Goal: Browse casually: Explore the website without a specific task or goal

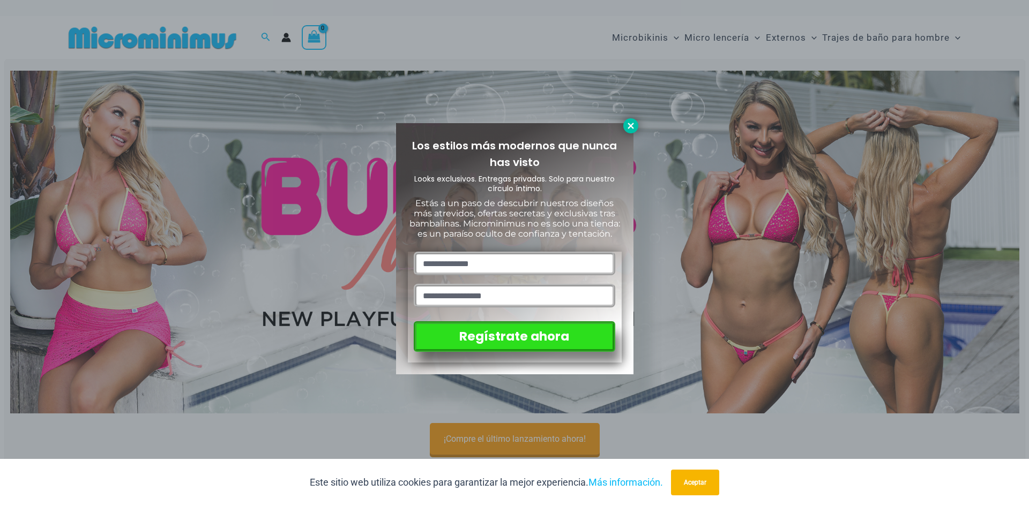
click at [632, 128] on icon at bounding box center [630, 126] width 6 height 6
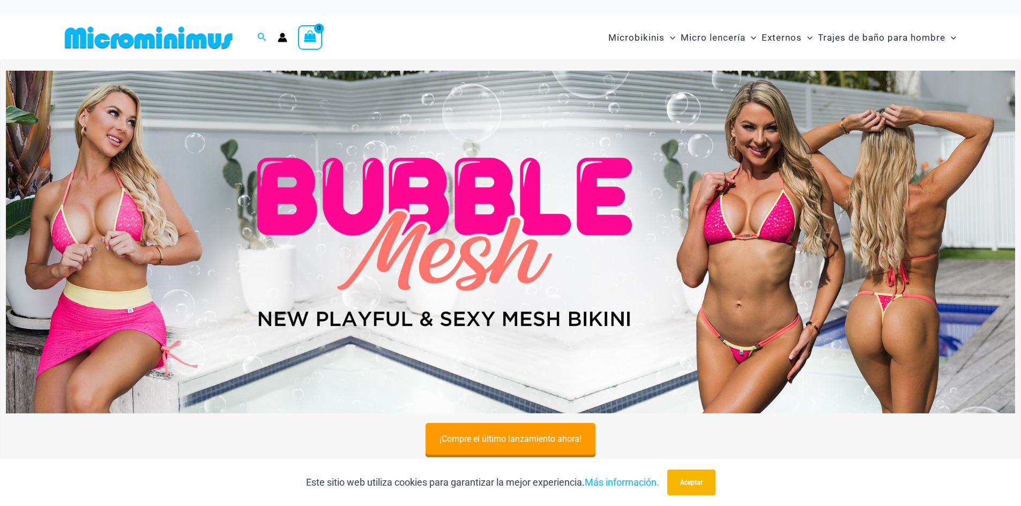
click at [433, 247] on img at bounding box center [510, 242] width 1009 height 343
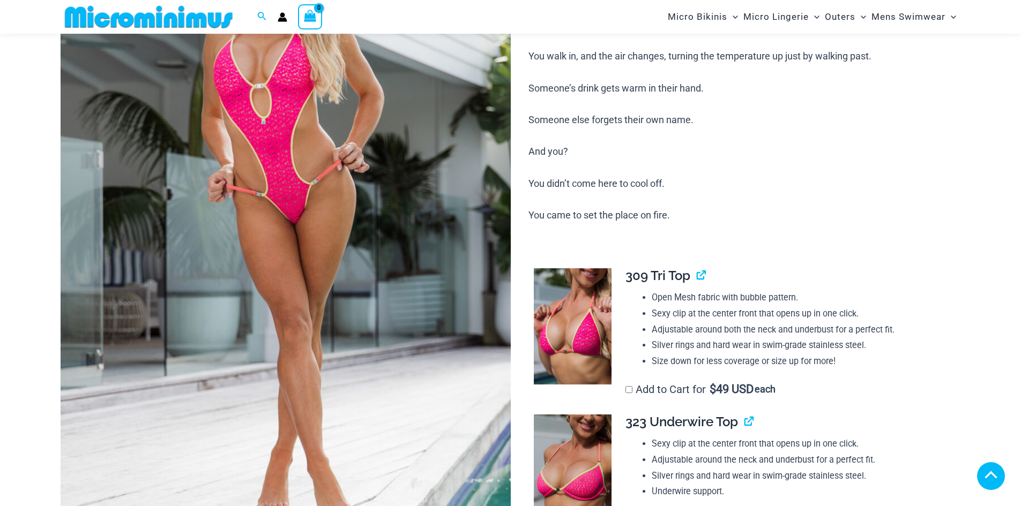
scroll to position [687, 0]
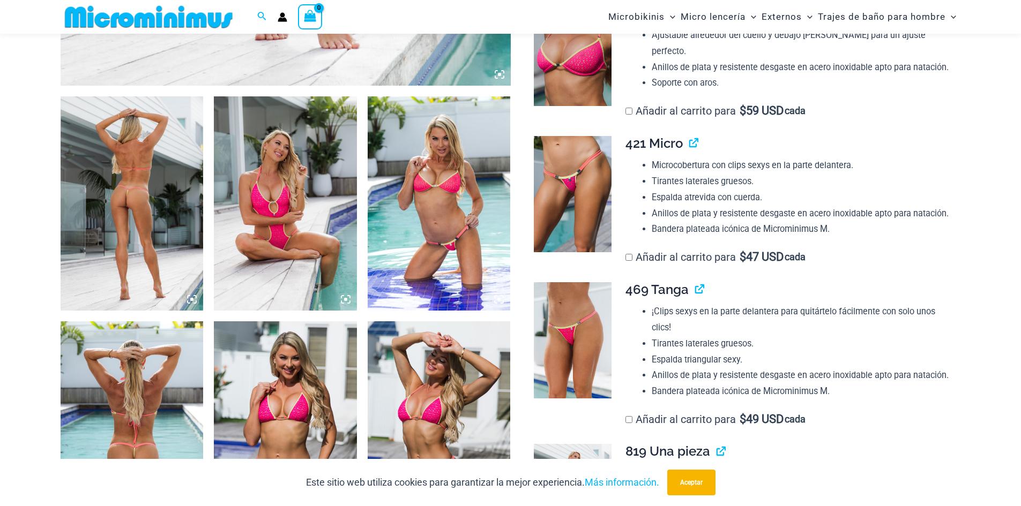
click at [192, 300] on icon at bounding box center [191, 299] width 3 height 3
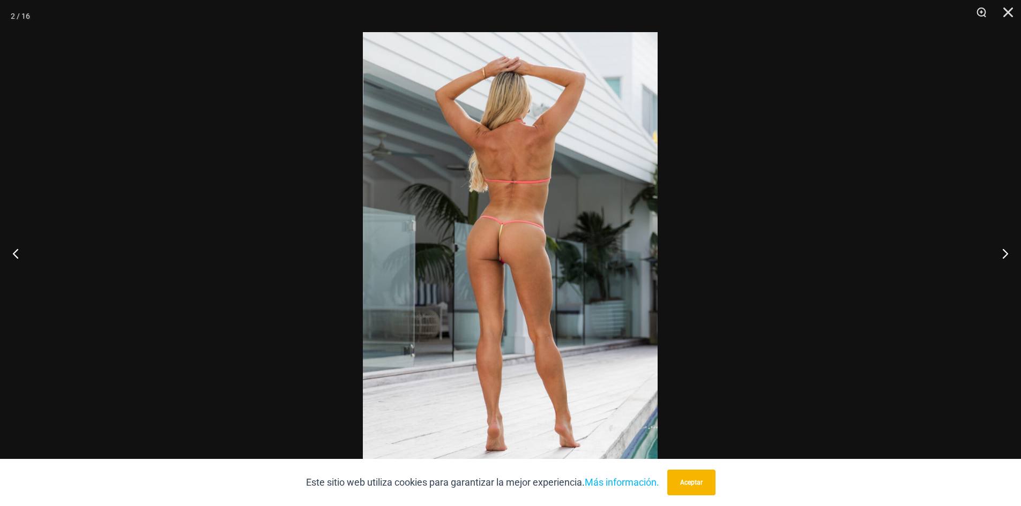
click at [490, 266] on img at bounding box center [510, 253] width 295 height 442
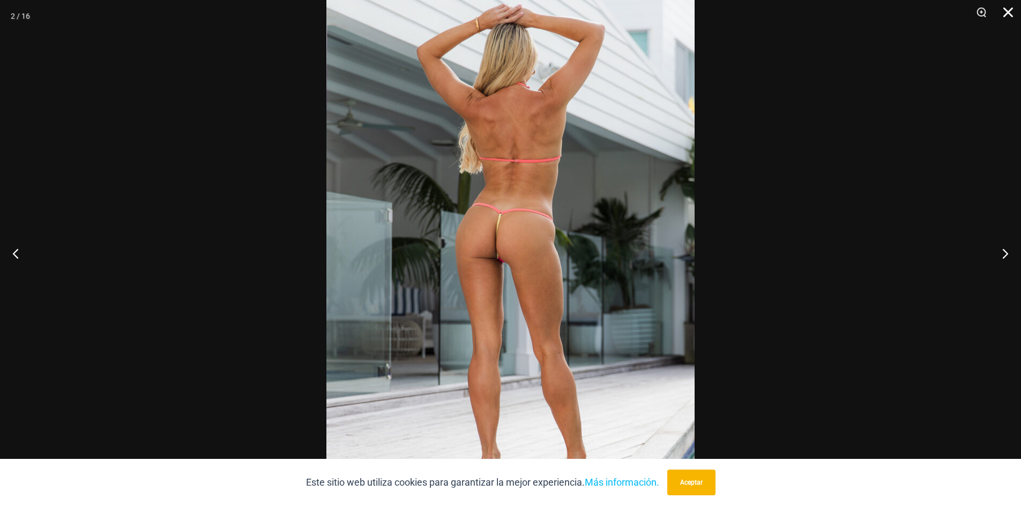
click at [1011, 11] on button "Cerca" at bounding box center [1004, 16] width 27 height 32
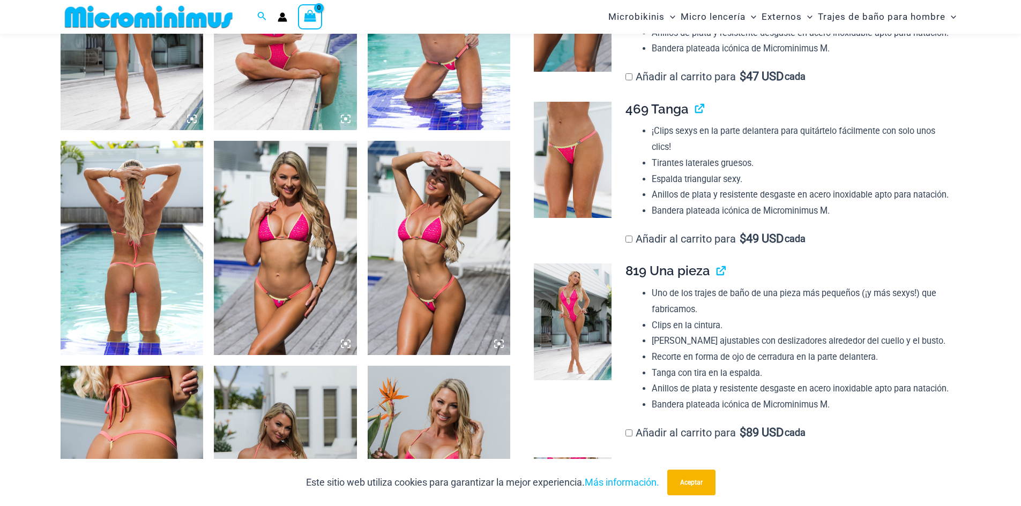
scroll to position [901, 0]
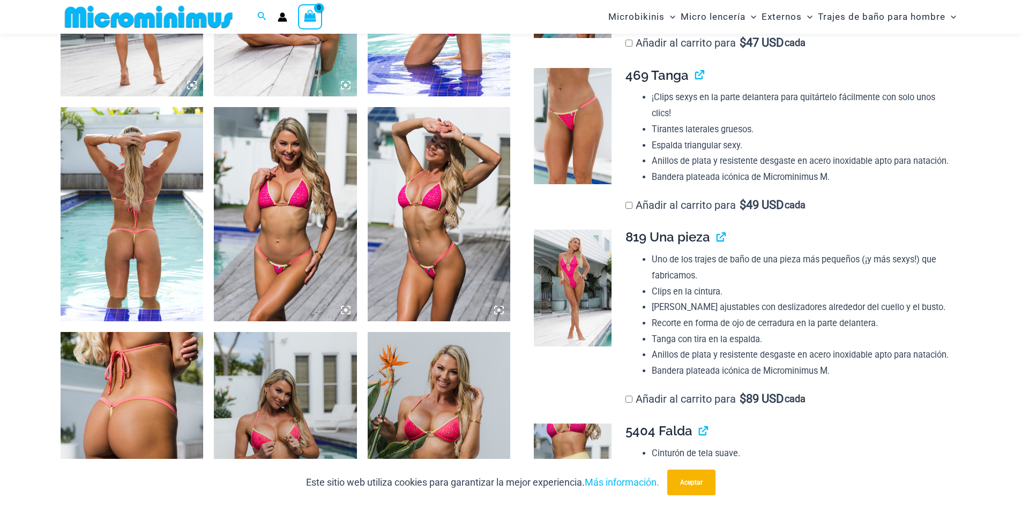
click at [198, 308] on img at bounding box center [132, 214] width 143 height 214
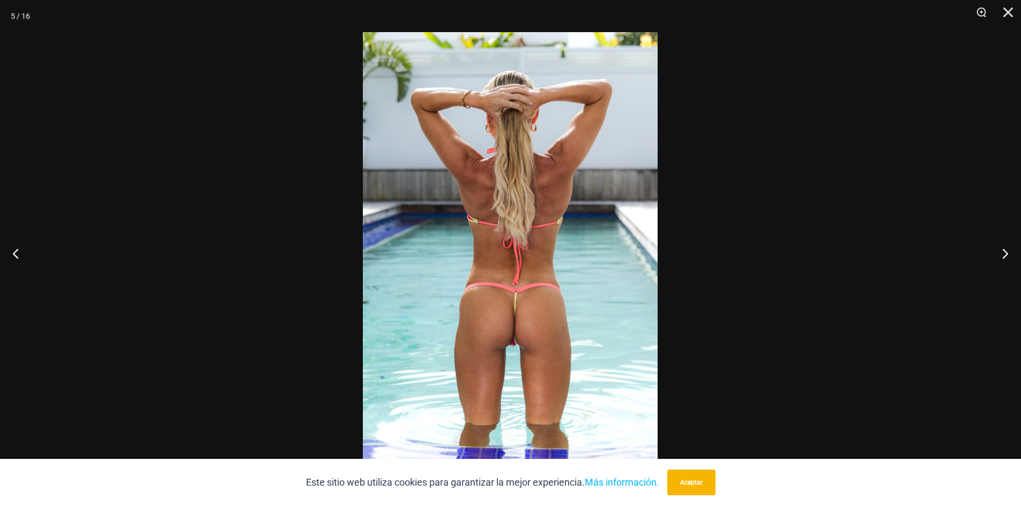
click at [514, 328] on img at bounding box center [510, 253] width 295 height 442
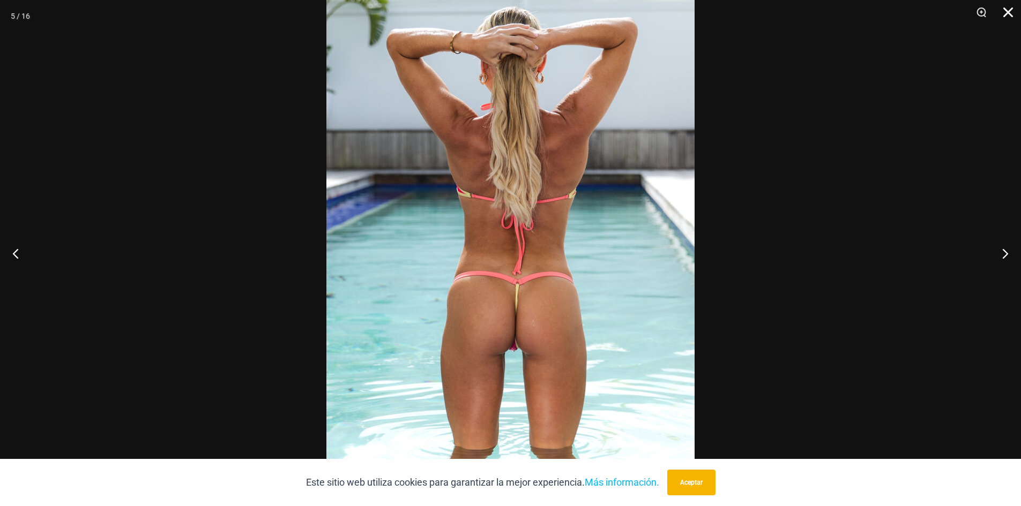
click at [1001, 16] on button "Cerca" at bounding box center [1004, 16] width 27 height 32
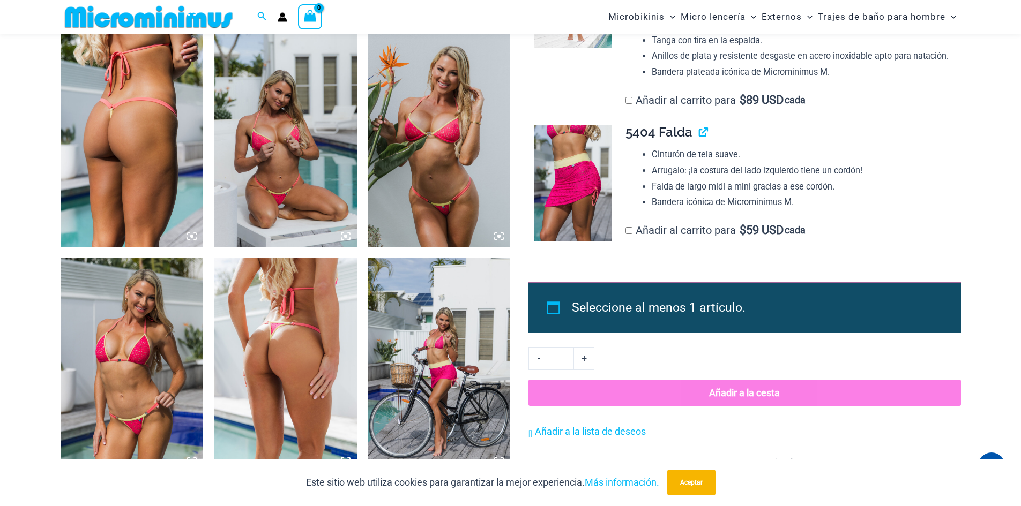
scroll to position [1169, 0]
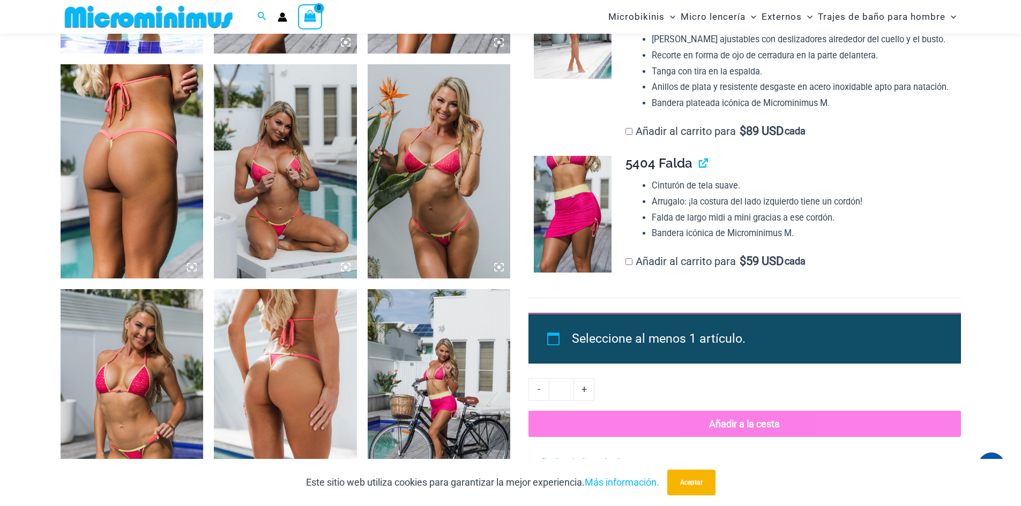
click at [189, 268] on icon at bounding box center [192, 268] width 10 height 10
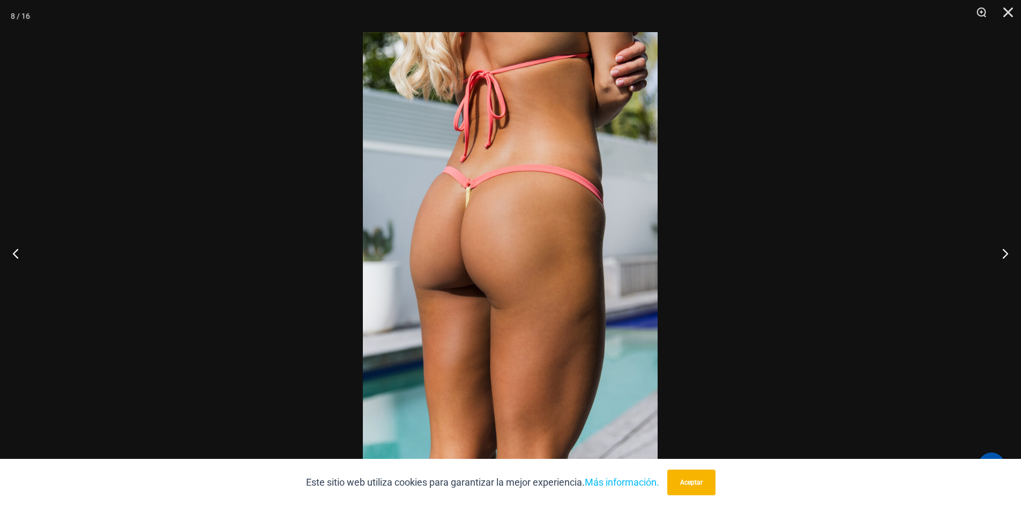
click at [521, 283] on img at bounding box center [510, 253] width 295 height 442
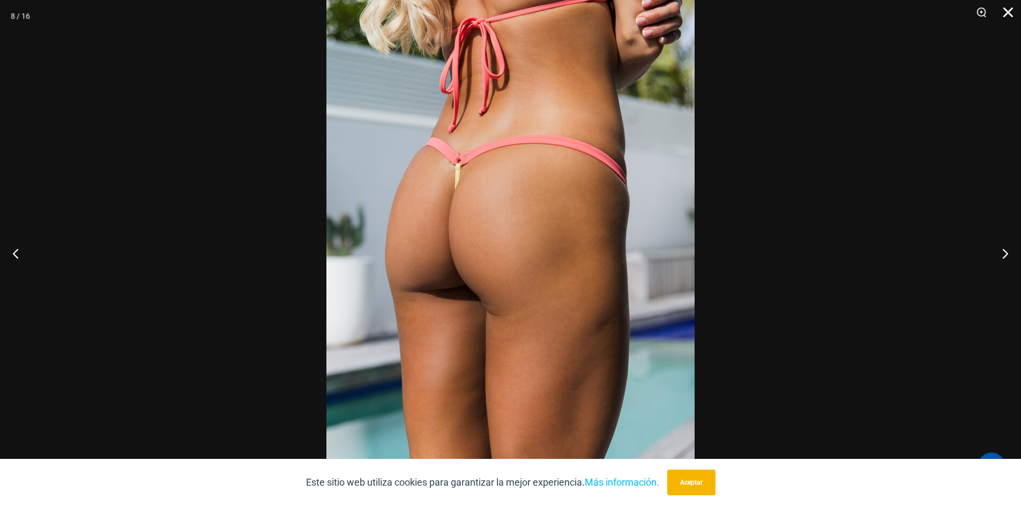
click at [1013, 11] on button "Cerca" at bounding box center [1004, 16] width 27 height 32
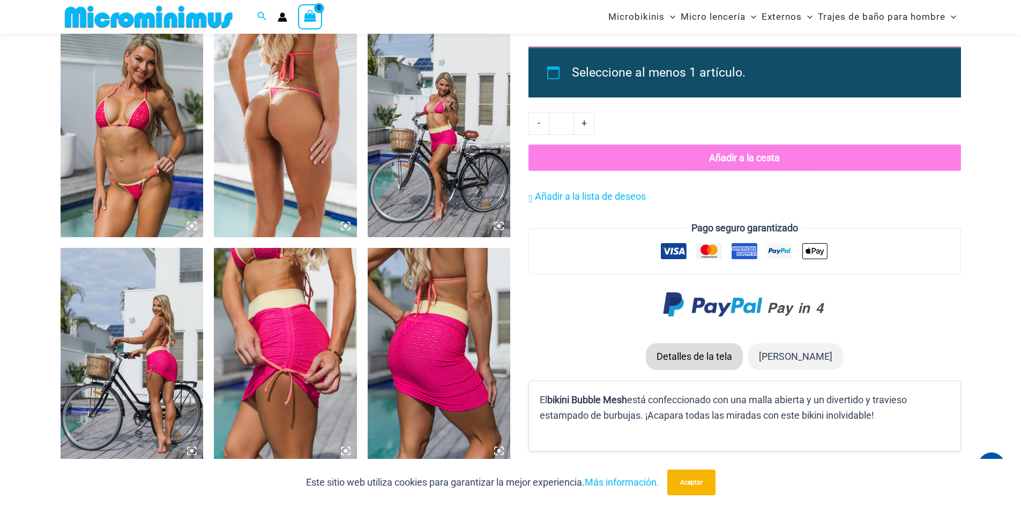
scroll to position [1383, 0]
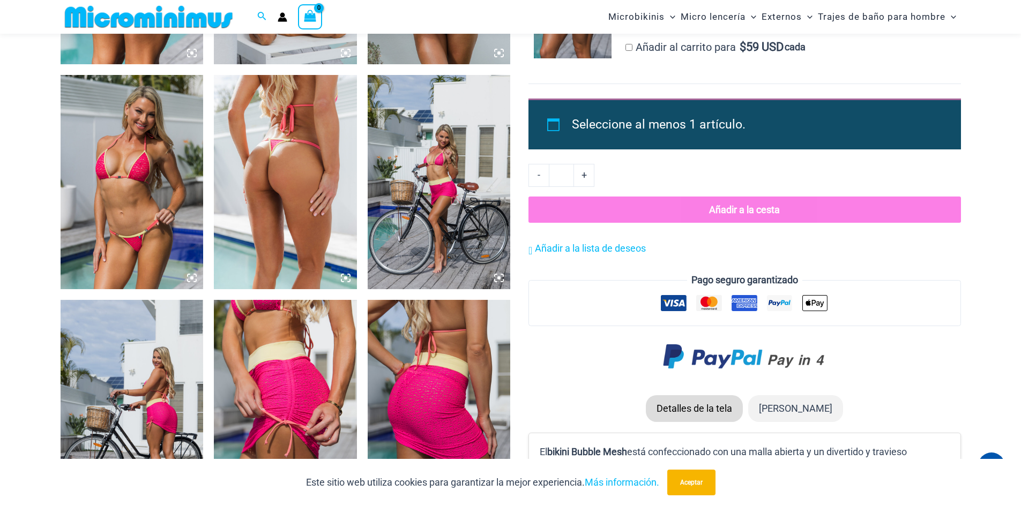
click at [348, 274] on icon at bounding box center [346, 278] width 10 height 10
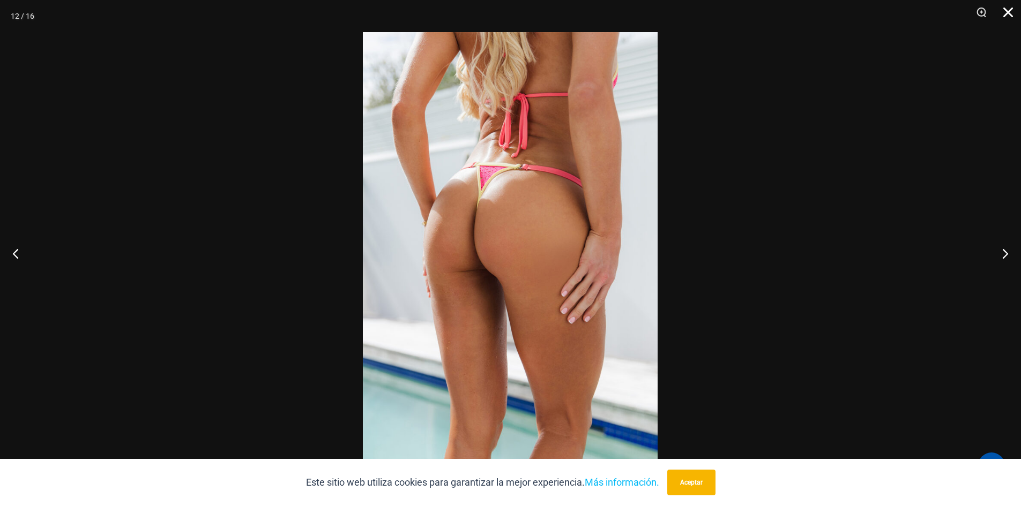
click at [1007, 16] on button "Cerca" at bounding box center [1004, 16] width 27 height 32
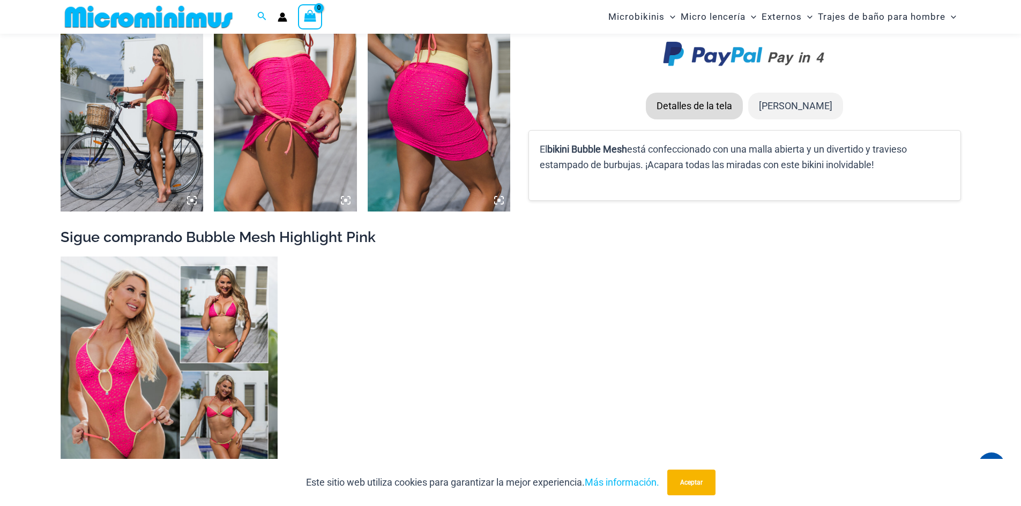
scroll to position [1801, 0]
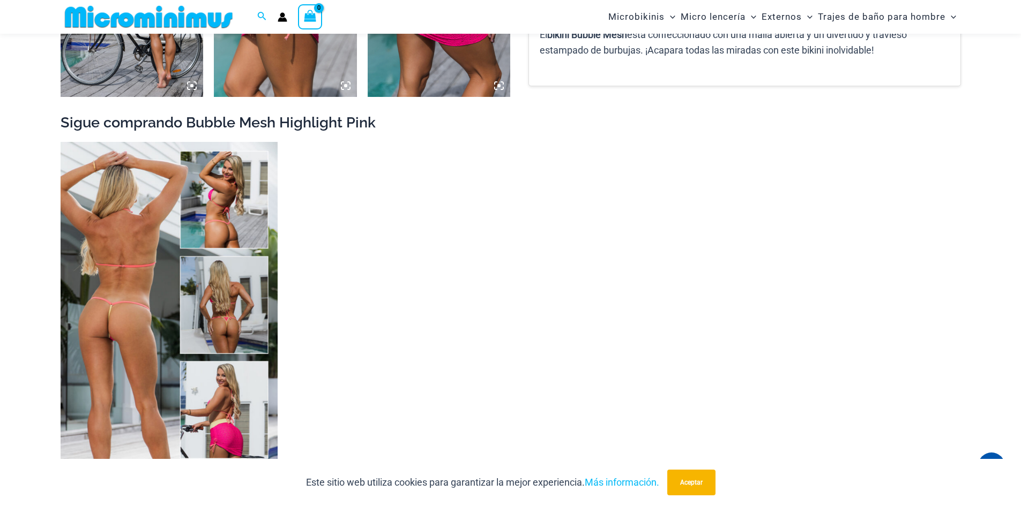
click at [151, 370] on img at bounding box center [169, 305] width 217 height 326
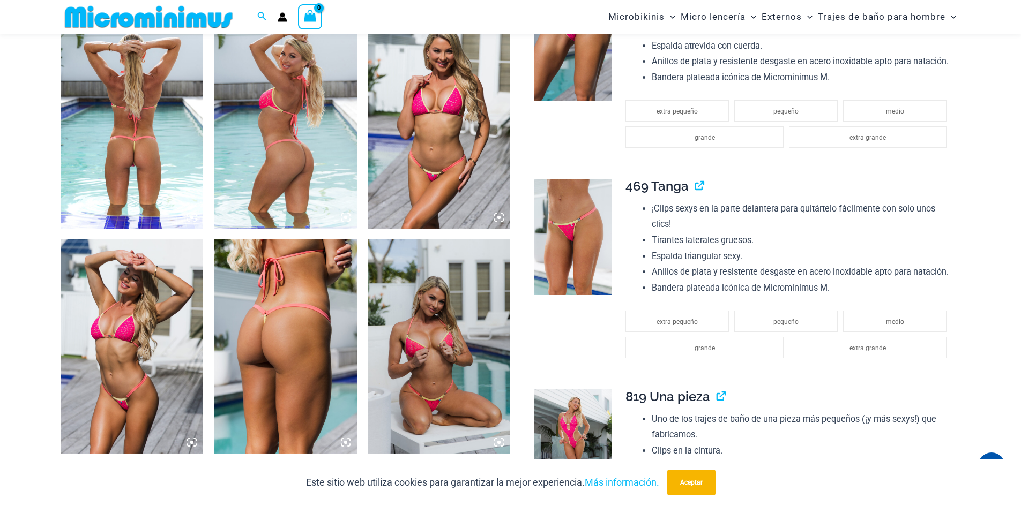
scroll to position [1010, 0]
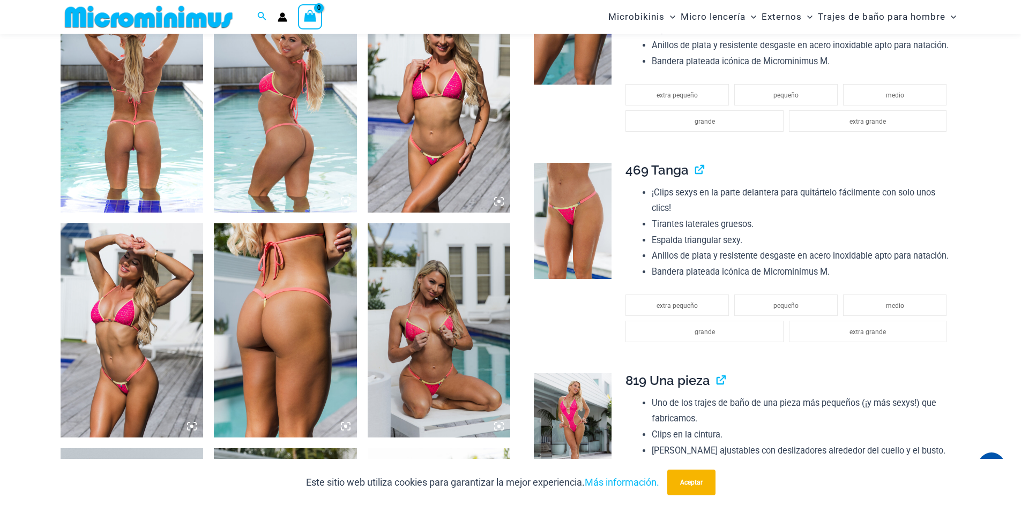
click at [193, 200] on icon at bounding box center [192, 202] width 10 height 10
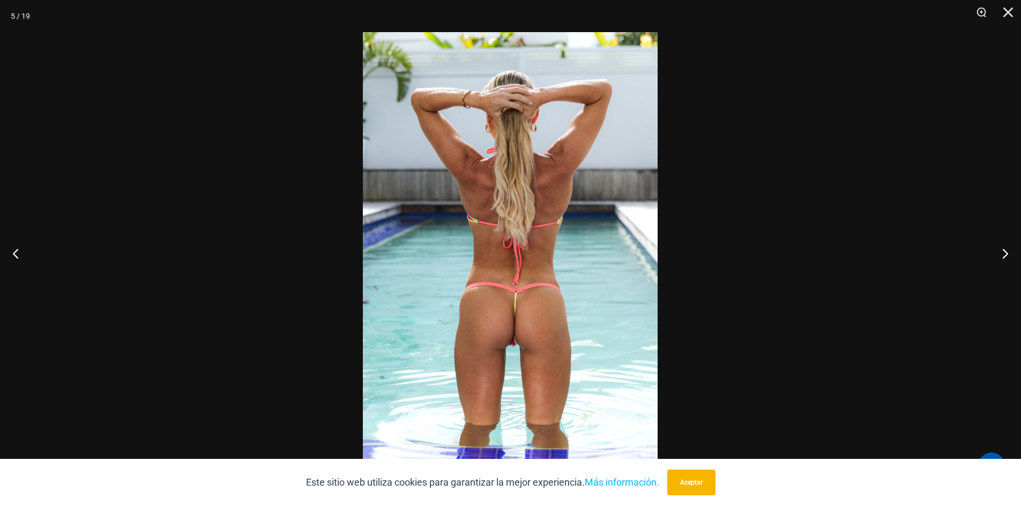
click at [528, 312] on img at bounding box center [510, 253] width 295 height 442
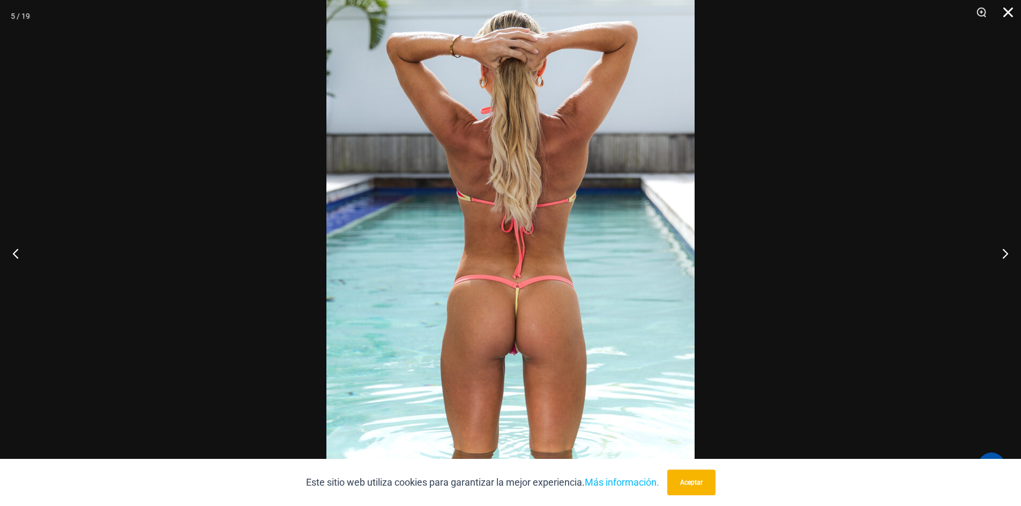
click at [1005, 12] on button "Cerca" at bounding box center [1004, 16] width 27 height 32
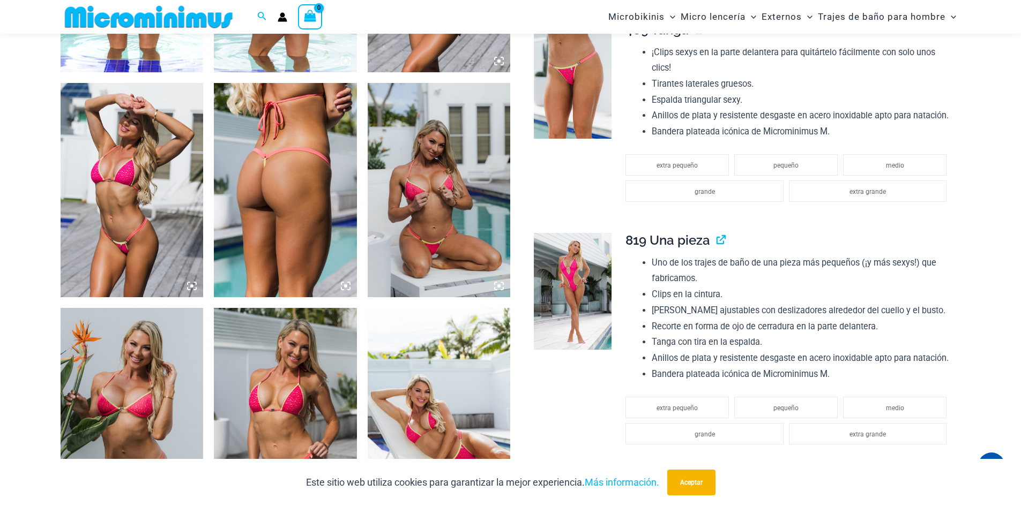
scroll to position [1224, 0]
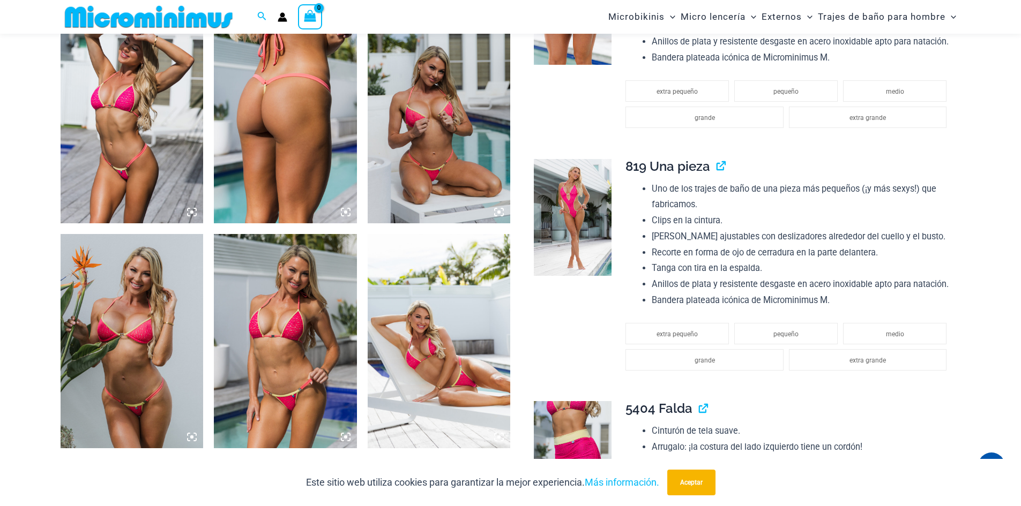
click at [348, 218] on img at bounding box center [285, 116] width 143 height 214
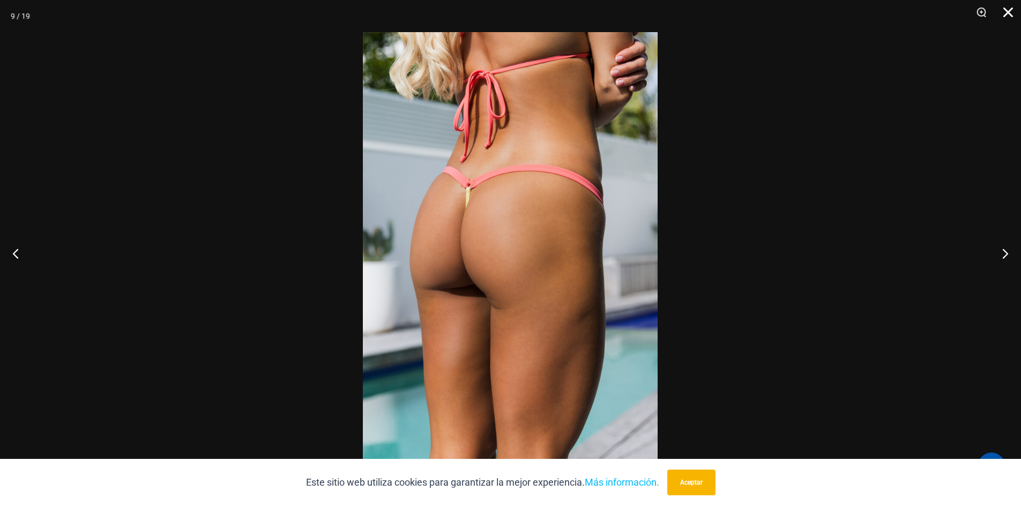
click at [1014, 14] on button "Cerca" at bounding box center [1004, 16] width 27 height 32
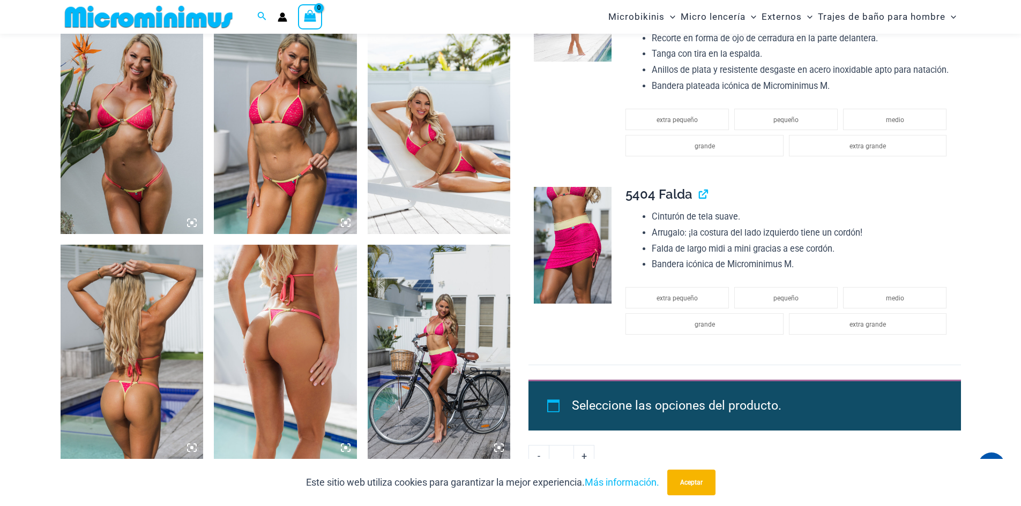
scroll to position [1653, 0]
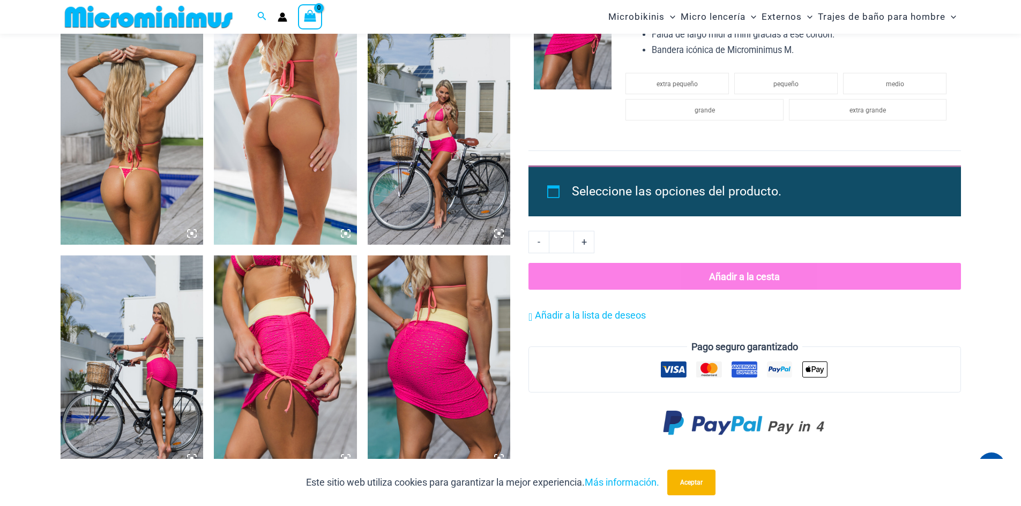
click at [346, 237] on icon at bounding box center [346, 234] width 10 height 10
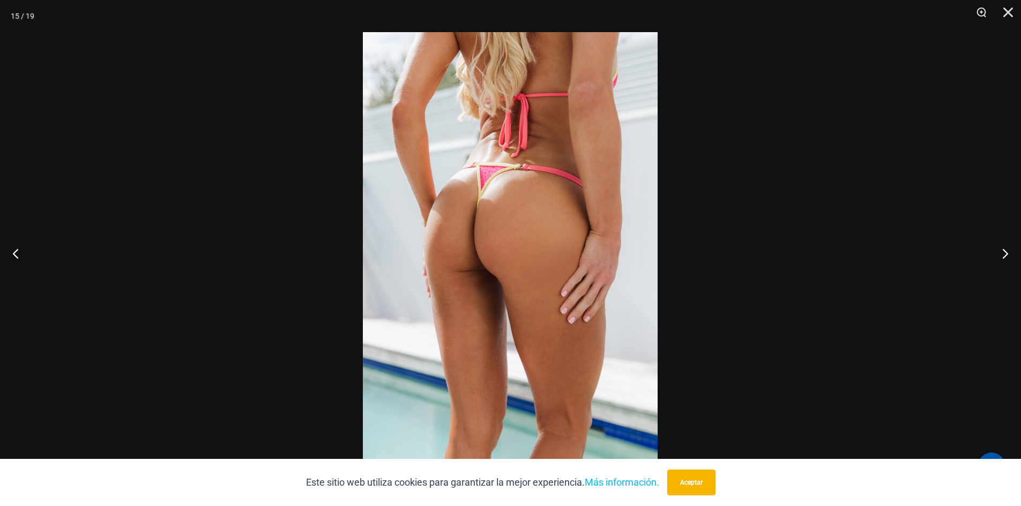
click at [461, 248] on img at bounding box center [510, 253] width 295 height 442
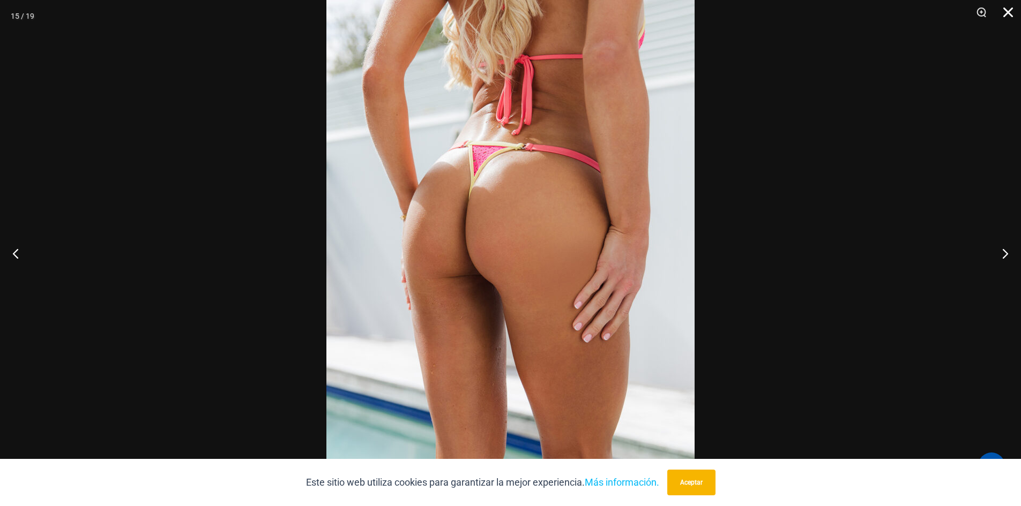
click at [1011, 19] on button "Cerca" at bounding box center [1004, 16] width 27 height 32
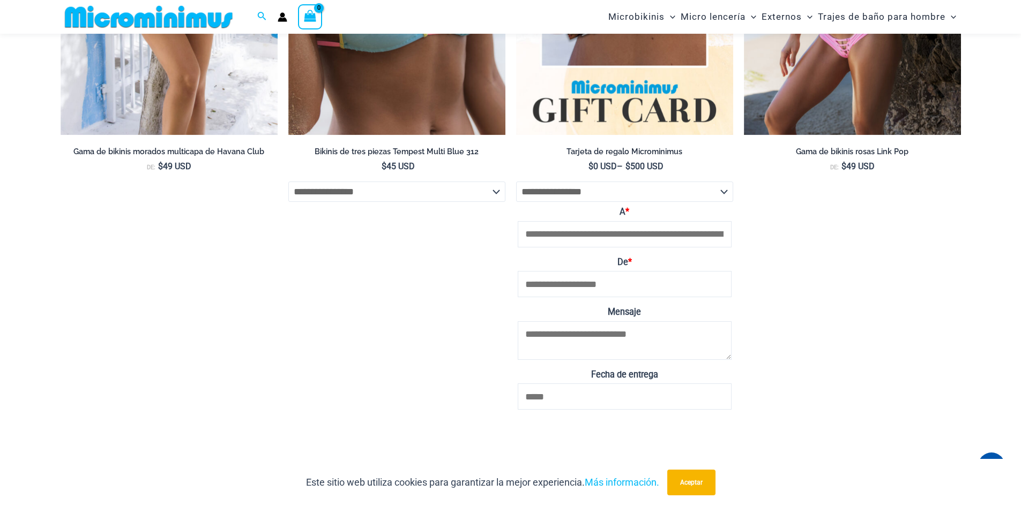
scroll to position [4654, 0]
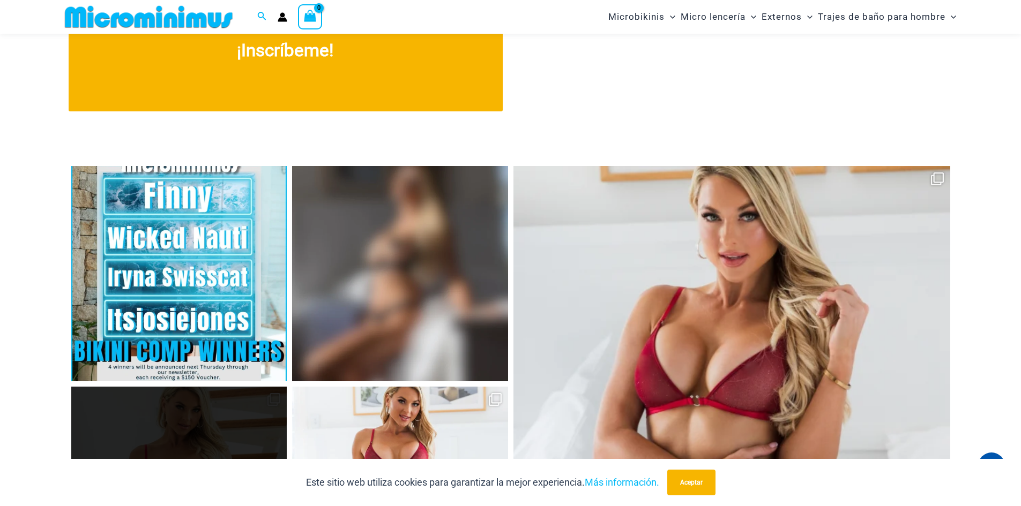
scroll to position [4546, 0]
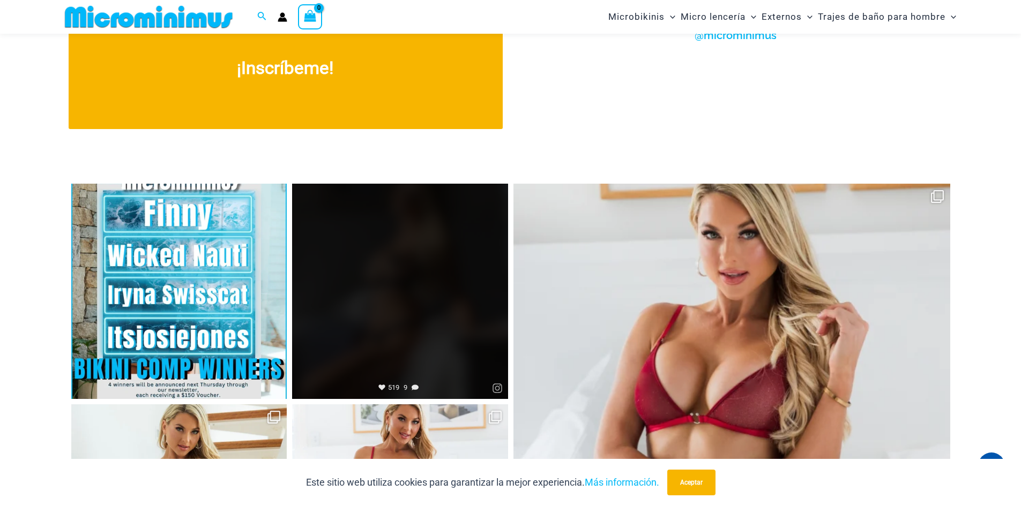
click at [400, 265] on link "Abierto" at bounding box center [400, 292] width 216 height 216
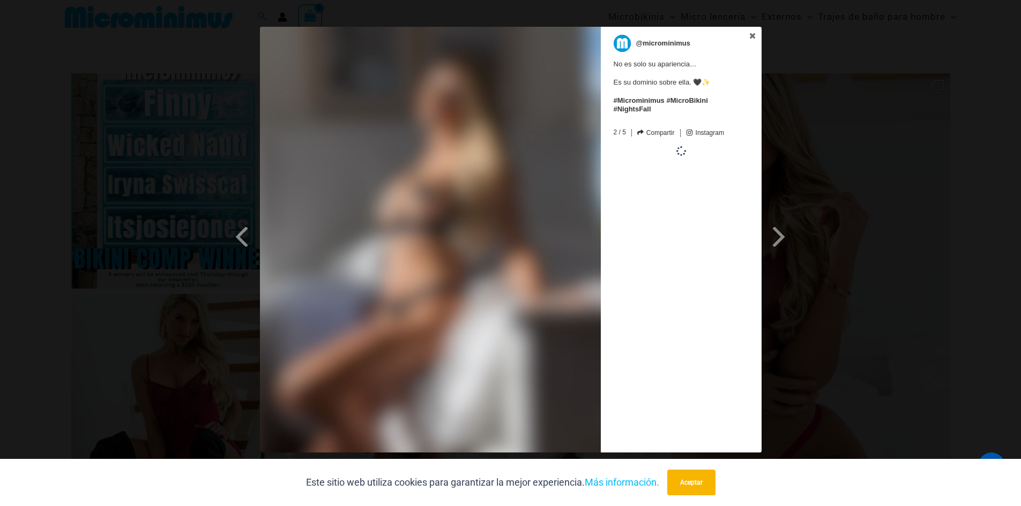
scroll to position [4760, 0]
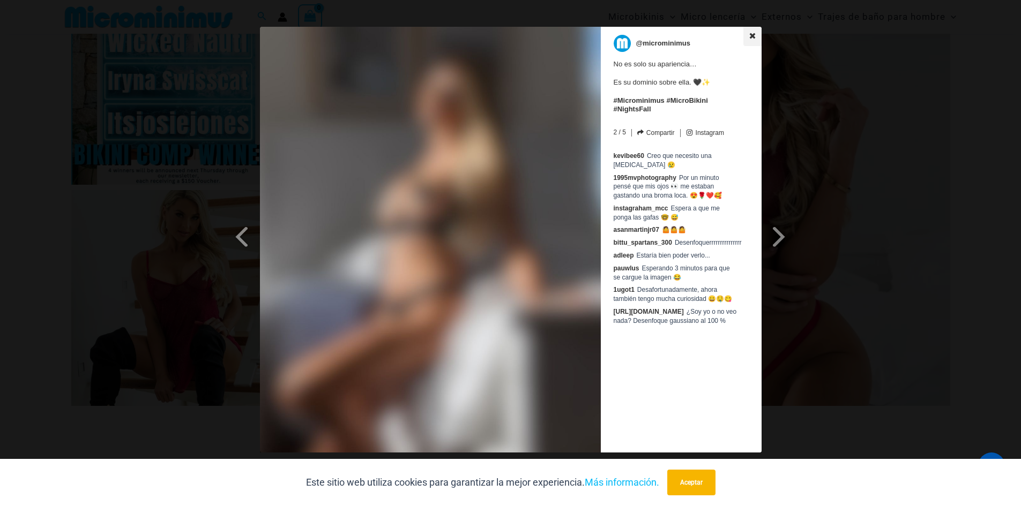
click at [751, 36] on icon at bounding box center [752, 36] width 6 height 6
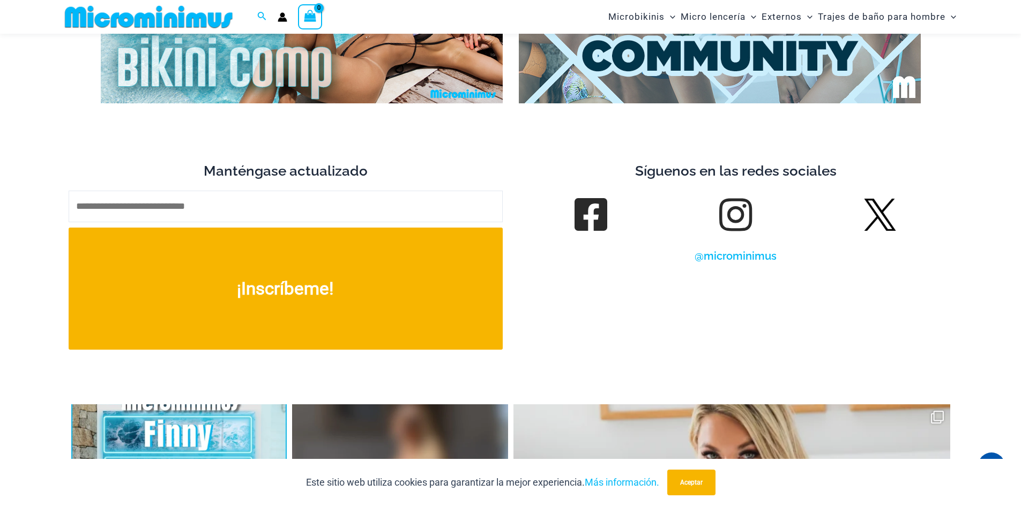
scroll to position [4224, 0]
